Goal: Task Accomplishment & Management: Use online tool/utility

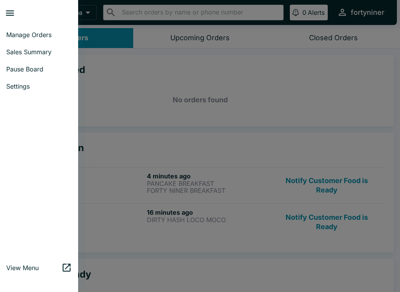
click at [14, 48] on span "Sales Summary" at bounding box center [39, 52] width 66 height 8
select select "03:00"
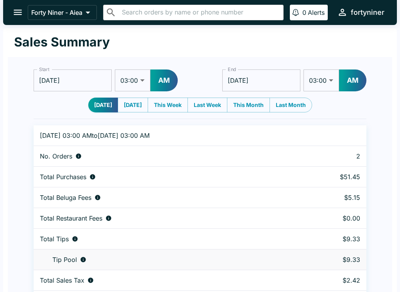
click at [13, 9] on icon "open drawer" at bounding box center [17, 12] width 11 height 11
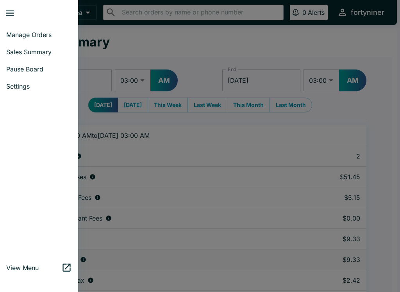
click at [13, 32] on span "Manage Orders" at bounding box center [39, 35] width 66 height 8
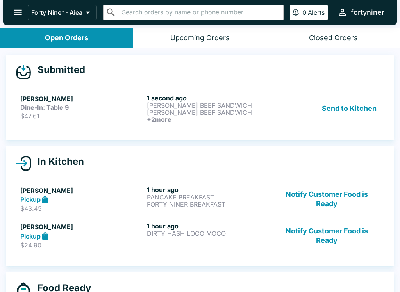
click at [120, 98] on h5 "[PERSON_NAME]" at bounding box center [81, 98] width 123 height 9
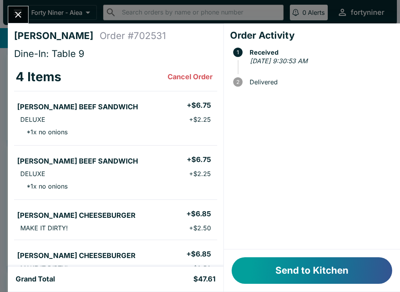
click at [275, 258] on button "Send to Kitchen" at bounding box center [312, 270] width 160 height 27
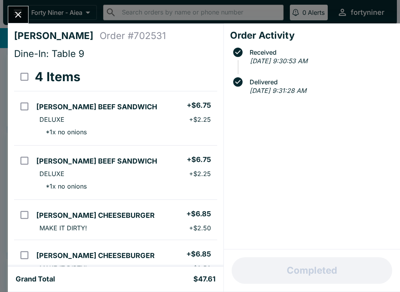
scroll to position [-1, 0]
click at [26, 20] on button "Close" at bounding box center [18, 14] width 20 height 17
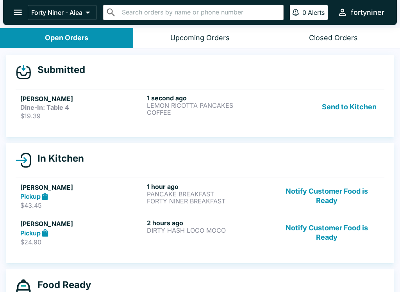
click at [110, 117] on p "$19.39" at bounding box center [81, 116] width 123 height 8
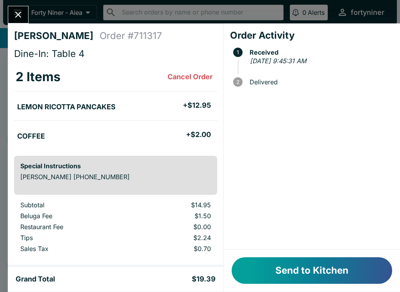
click at [320, 267] on button "Send to Kitchen" at bounding box center [312, 270] width 160 height 27
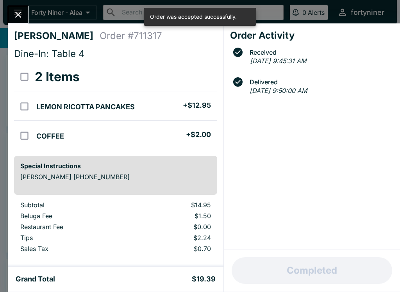
click at [12, 16] on button "Close" at bounding box center [18, 14] width 20 height 17
